Goal: Task Accomplishment & Management: Manage account settings

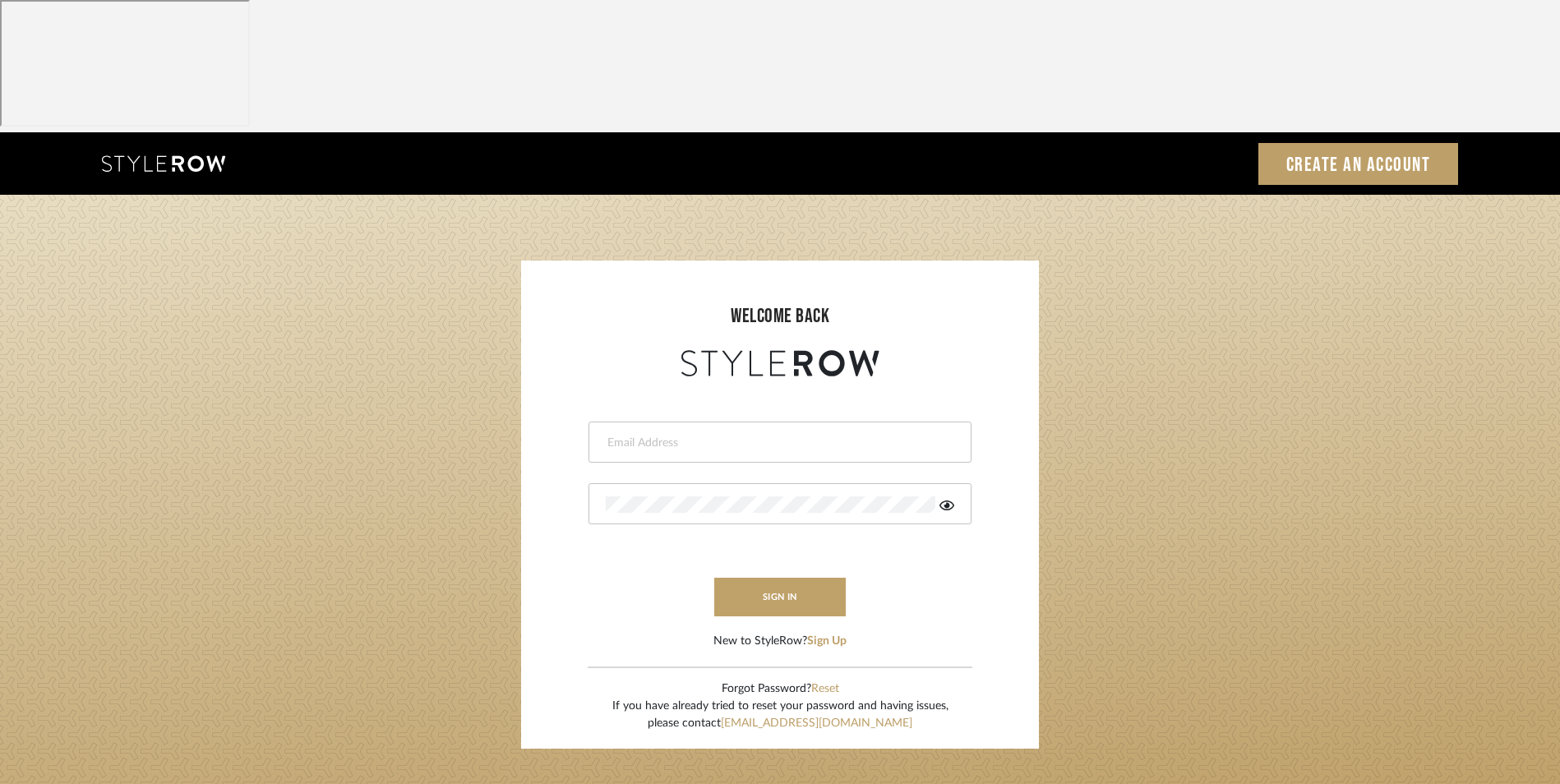
type input "[EMAIL_ADDRESS][DOMAIN_NAME]"
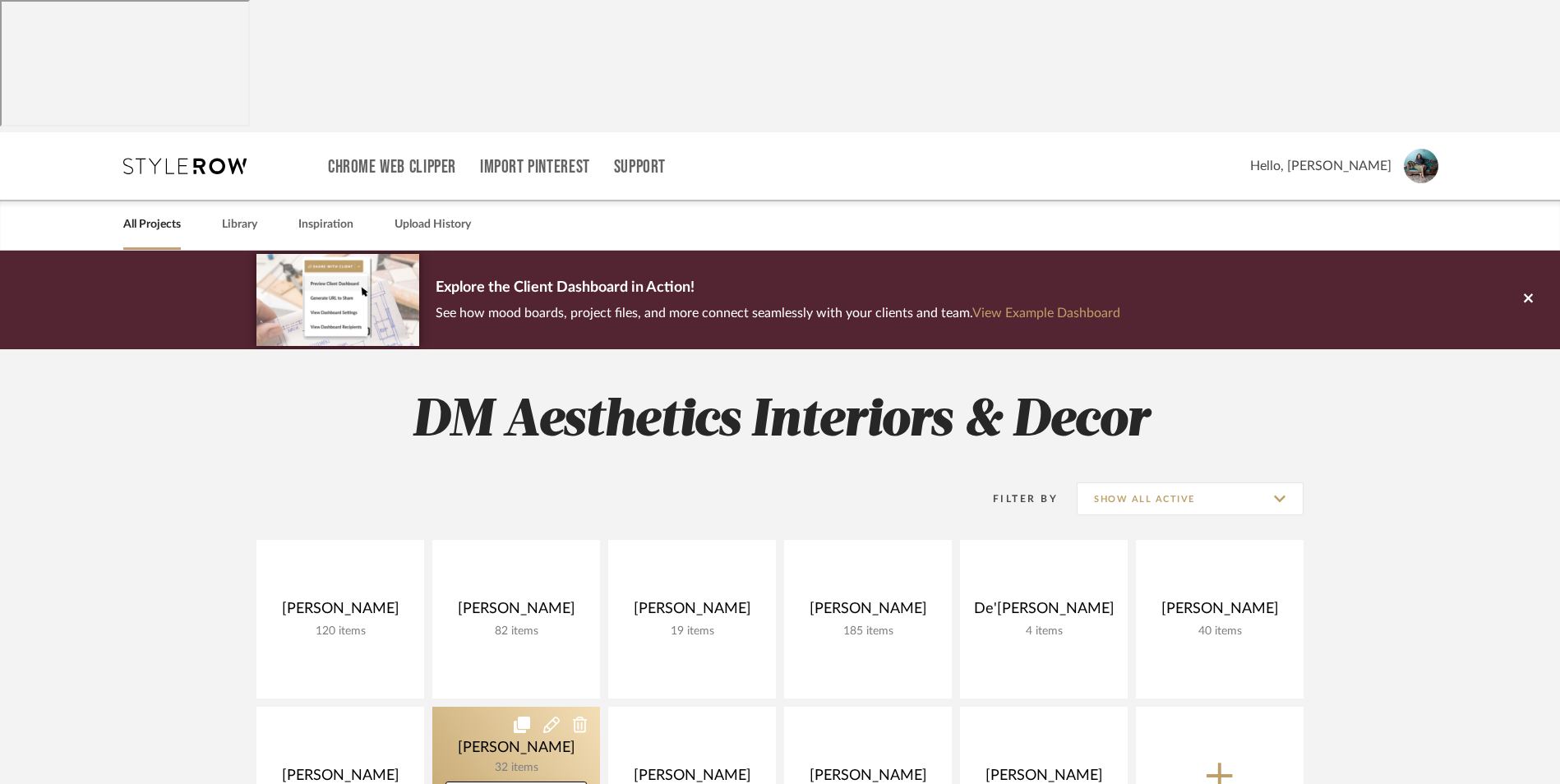
click at [495, 707] on link at bounding box center [516, 786] width 168 height 159
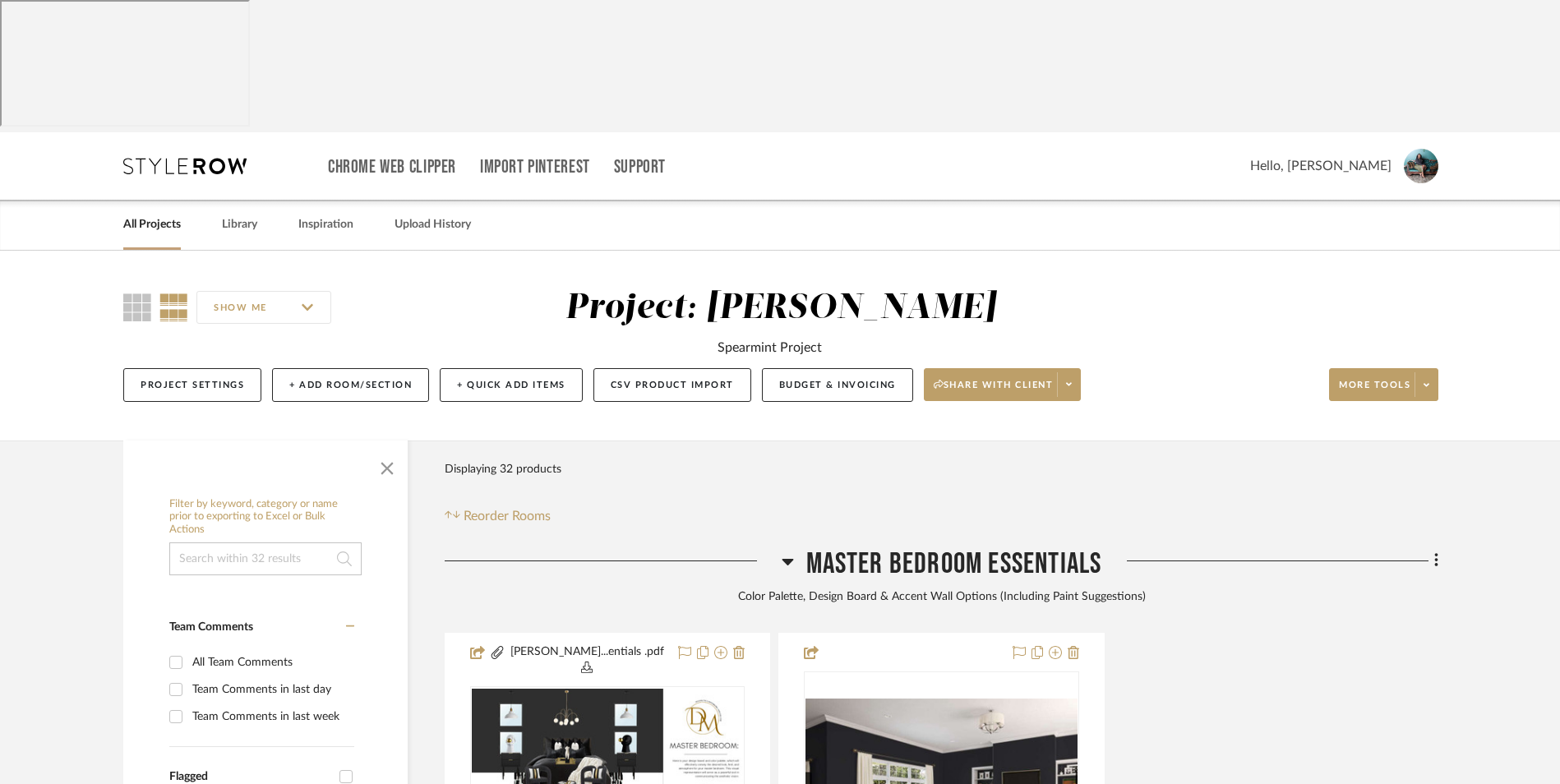
click at [141, 214] on link "All Projects" at bounding box center [151, 225] width 57 height 23
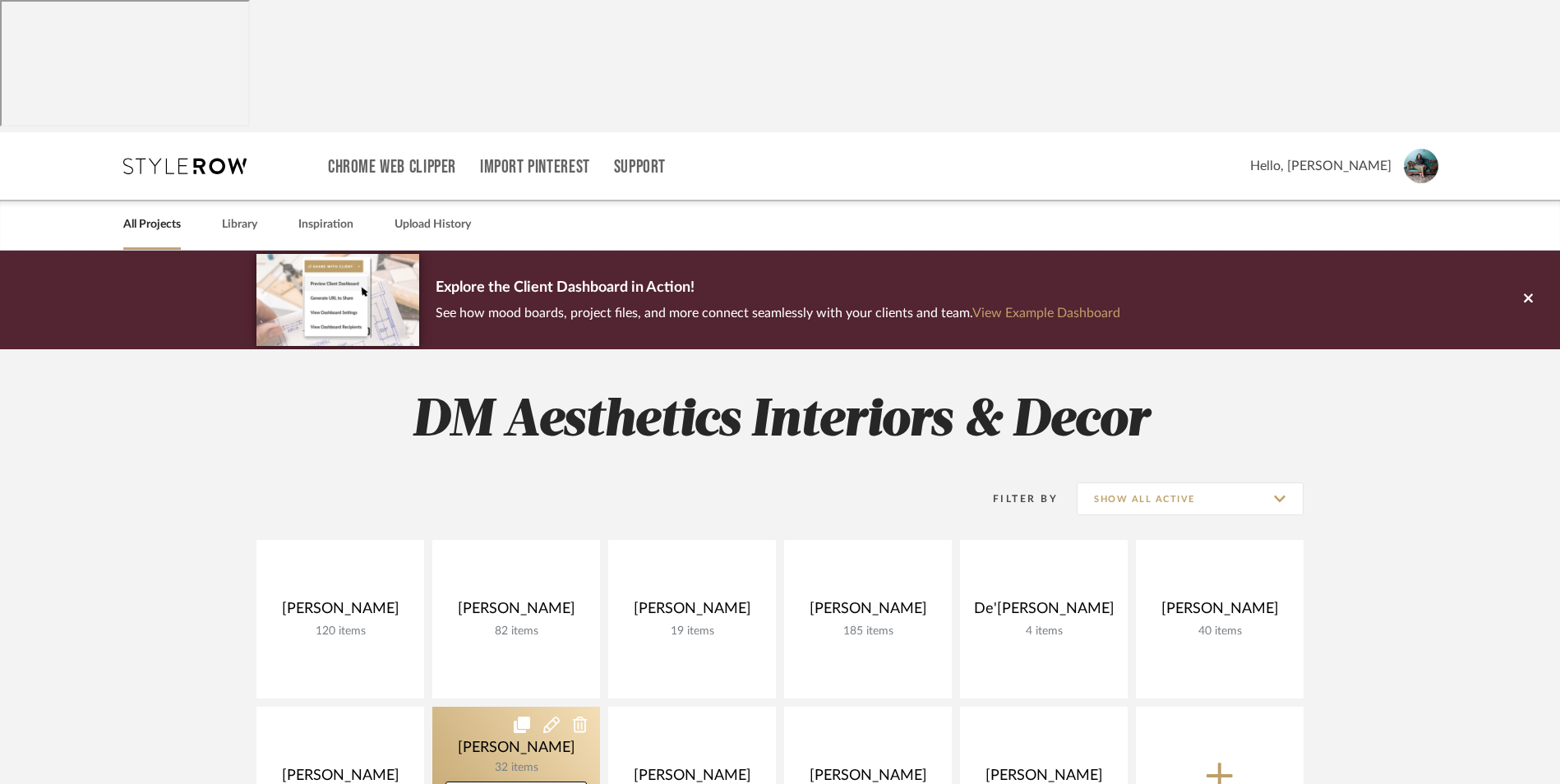
click at [584, 716] on icon at bounding box center [580, 725] width 15 height 17
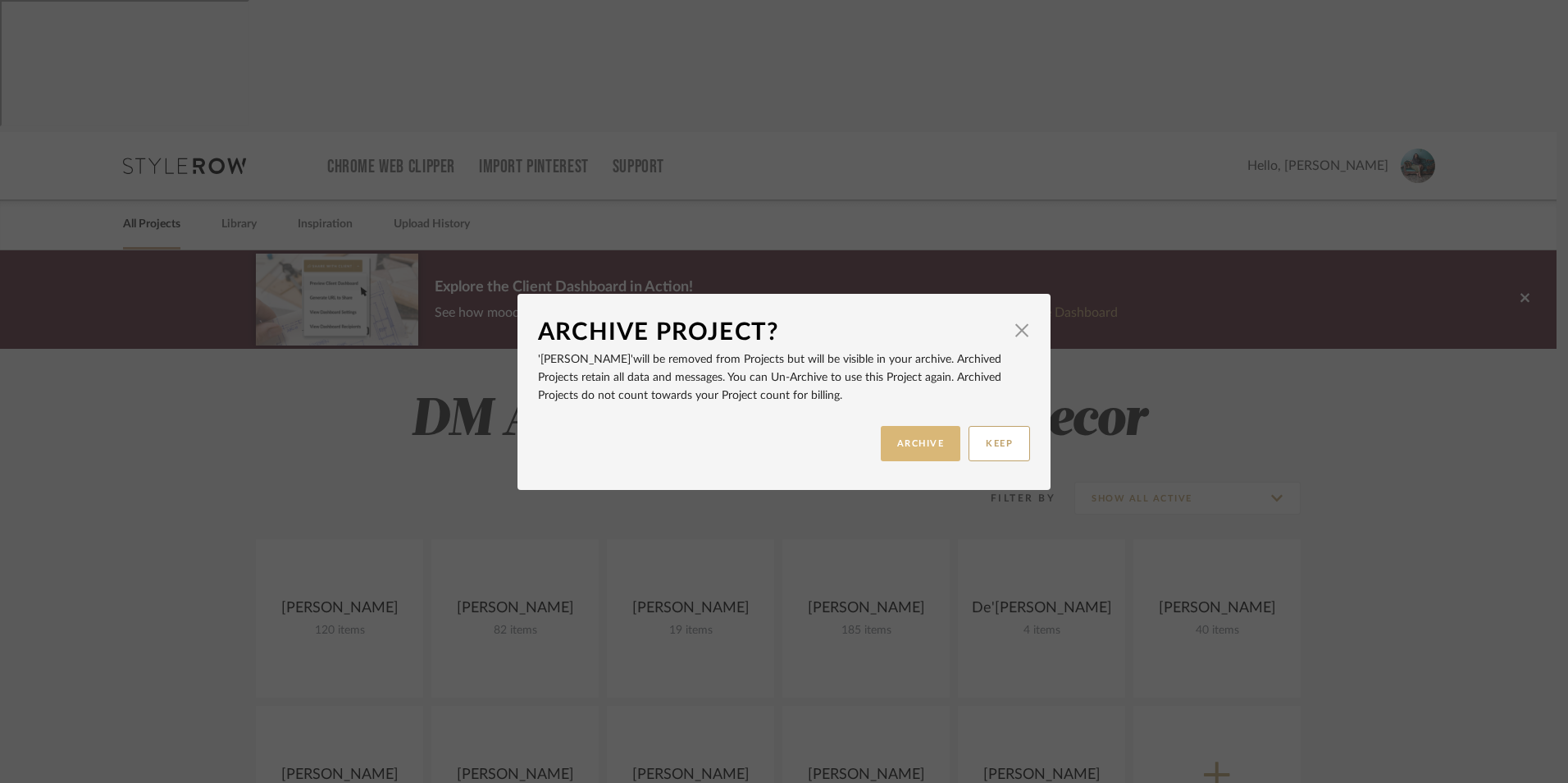
drag, startPoint x: 904, startPoint y: 445, endPoint x: 928, endPoint y: 445, distance: 24.0
click at [906, 445] on button "ARCHIVE" at bounding box center [921, 444] width 81 height 36
